Goal: Information Seeking & Learning: Check status

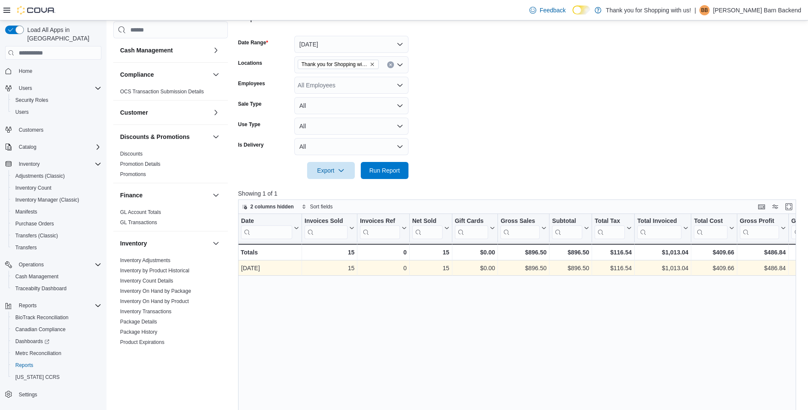
scroll to position [128, 0]
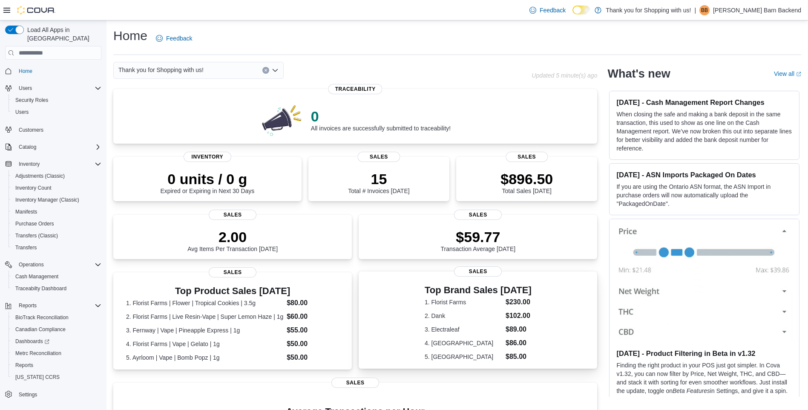
click at [482, 322] on dl "1. Florist Farms $230.00 2. Dank $102.00 3. Electraleaf $89.00 4. Kiva $86.00 5…" at bounding box center [478, 329] width 107 height 65
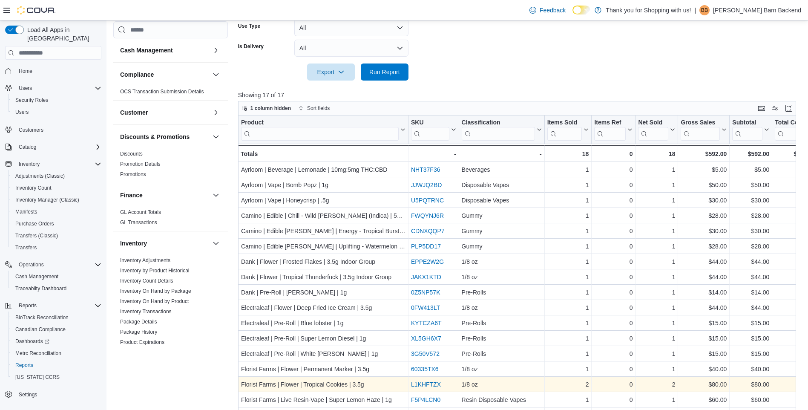
scroll to position [308, 0]
